Goal: Information Seeking & Learning: Learn about a topic

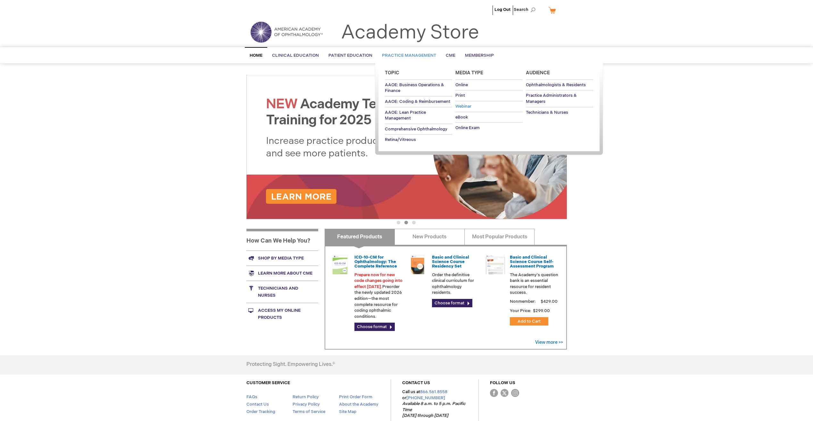
click at [470, 107] on span "Webinar" at bounding box center [463, 106] width 16 height 5
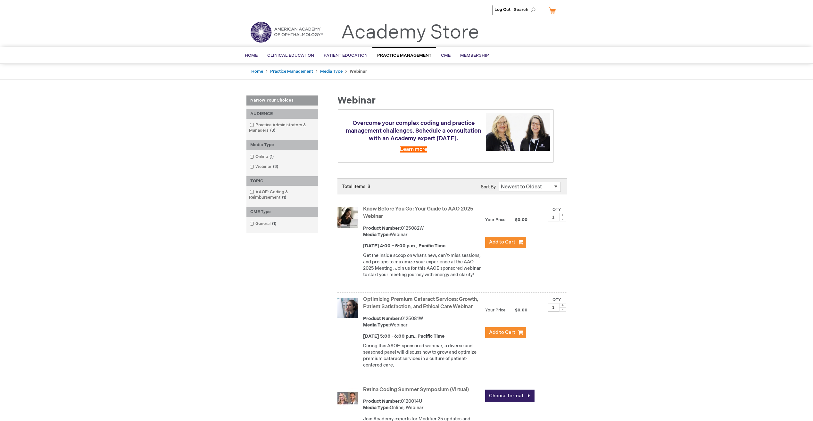
scroll to position [32, 0]
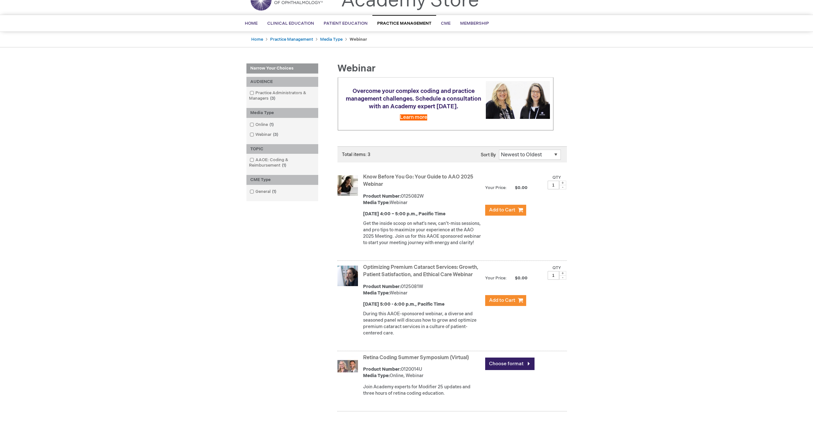
click at [376, 184] on link "Know Before You Go: Your Guide to AAO 2025 Webinar" at bounding box center [418, 180] width 110 height 13
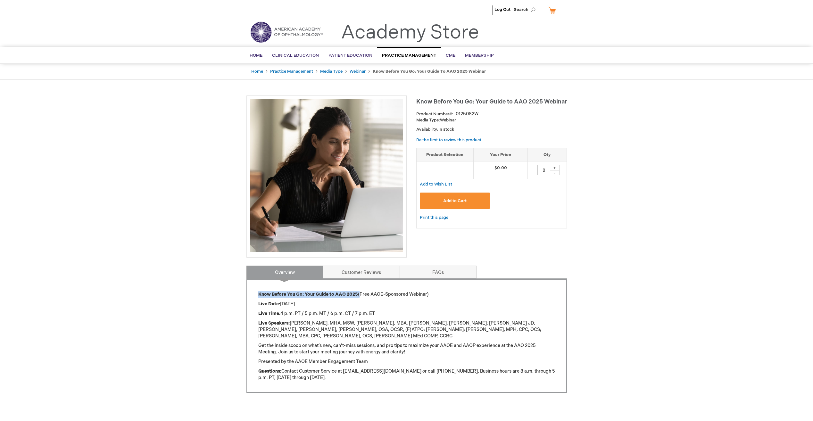
drag, startPoint x: 358, startPoint y: 293, endPoint x: 259, endPoint y: 293, distance: 98.7
click at [259, 293] on p "Know Before You Go: Your Guide to AAO 2025 (Free AAOE-Sponsored Webinar)" at bounding box center [406, 294] width 297 height 6
copy p "Know Before You Go: Your Guide to AAO 2025"
click at [312, 343] on p "Get the inside scoop on what’s new, can’t-miss sessions, and pro tips to maximi…" at bounding box center [406, 348] width 297 height 13
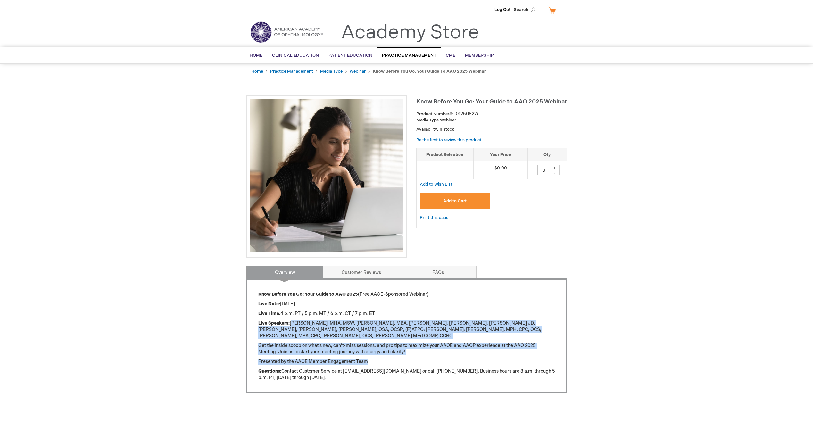
drag, startPoint x: 371, startPoint y: 355, endPoint x: 292, endPoint y: 322, distance: 85.1
click at [292, 322] on div "Know Before You Go: Your Guide to AAO 2025 (Free AAOE-Sponsored Webinar) Live D…" at bounding box center [406, 336] width 297 height 90
click at [410, 343] on p "Get the inside scoop on what’s new, can’t-miss sessions, and pro tips to maximi…" at bounding box center [406, 348] width 297 height 13
drag, startPoint x: 374, startPoint y: 357, endPoint x: 291, endPoint y: 324, distance: 89.3
click at [291, 324] on div "Know Before You Go: Your Guide to AAO 2025 (Free AAOE-Sponsored Webinar) Live D…" at bounding box center [406, 336] width 297 height 90
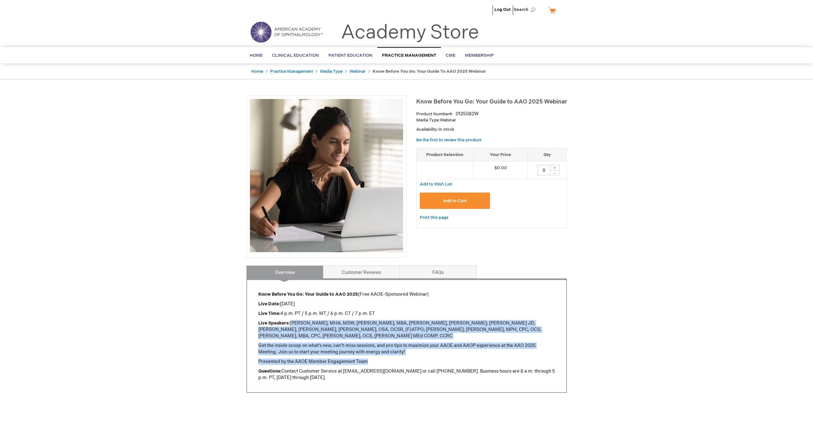
copy div "[PERSON_NAME], MHA, MSW; [PERSON_NAME], MBA, [PERSON_NAME], [PERSON_NAME]; [PER…"
